Goal: Task Accomplishment & Management: Use online tool/utility

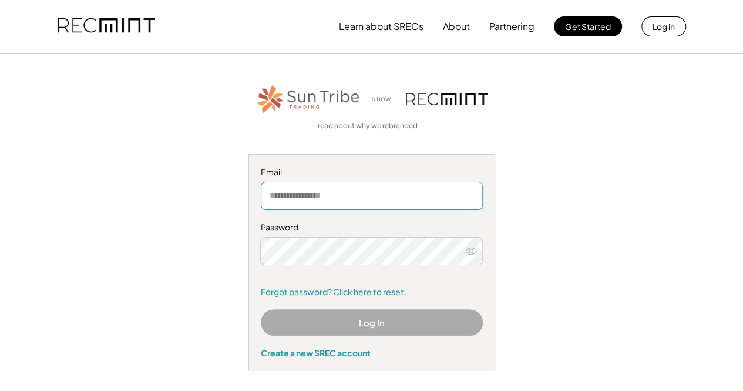
click at [286, 198] on input "email" at bounding box center [372, 196] width 222 height 28
type input "**********"
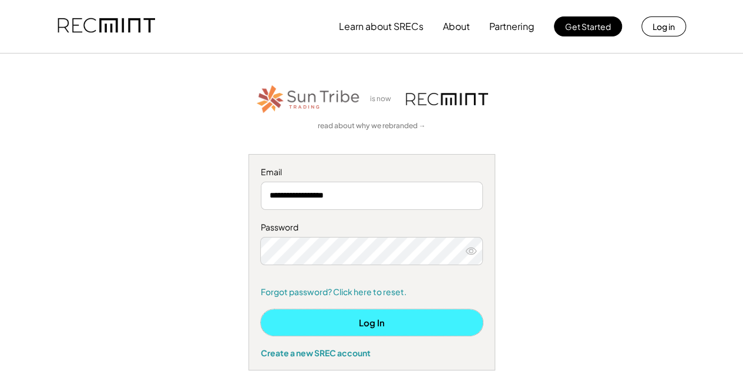
click at [380, 321] on button "Log In" at bounding box center [372, 322] width 222 height 26
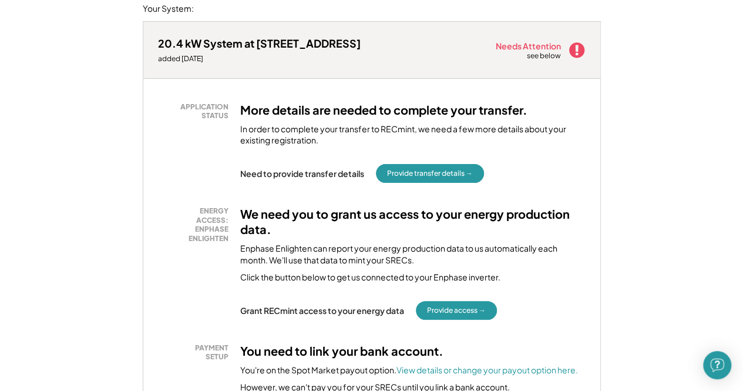
scroll to position [196, 0]
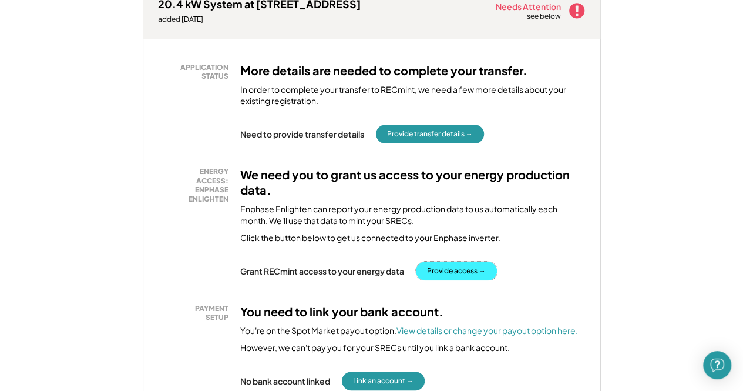
click at [454, 274] on button "Provide access →" at bounding box center [456, 270] width 81 height 19
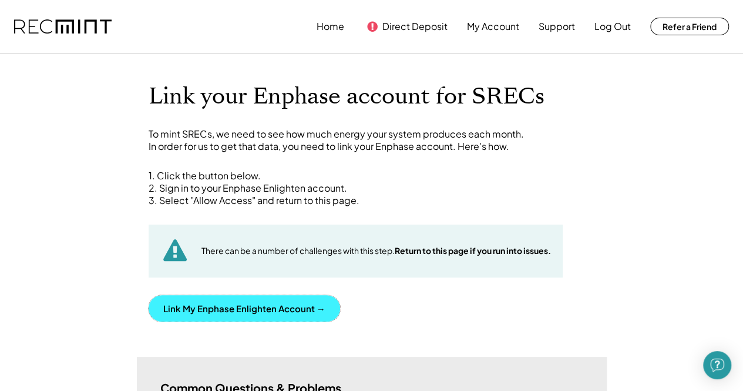
click at [243, 308] on button "Link My Enphase Enlighten Account →" at bounding box center [245, 308] width 192 height 26
